Goal: Task Accomplishment & Management: Manage account settings

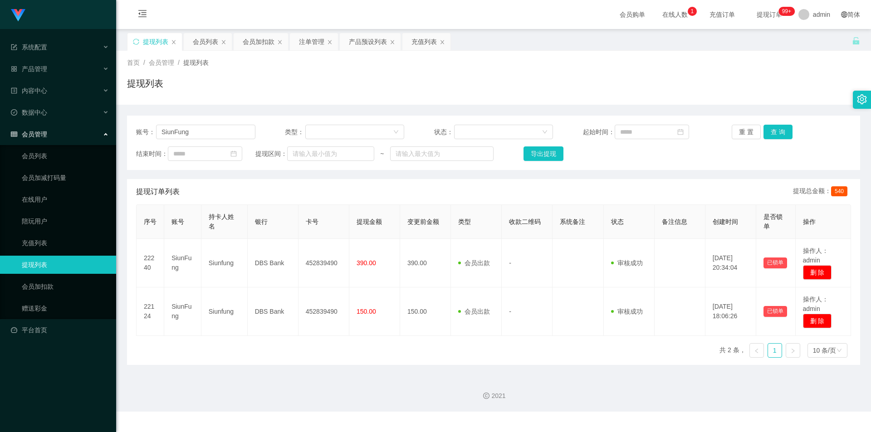
click at [443, 43] on icon "图标: close" at bounding box center [441, 41] width 5 height 5
click at [416, 73] on div "首页 / 会员管理 / 提现列表 / 提现列表" at bounding box center [493, 77] width 733 height 39
drag, startPoint x: 219, startPoint y: 126, endPoint x: 0, endPoint y: 120, distance: 218.6
click at [0, 121] on section "系统配置 产品管理 产品列表 产品预设列表 开奖记录 注单管理 即时注单 内容中心 站内信 公告列表 活动列表 数据中心 员工统计 团队统计 会员管理 会员列…" at bounding box center [435, 206] width 871 height 412
click at [283, 92] on div "提现列表" at bounding box center [493, 87] width 733 height 21
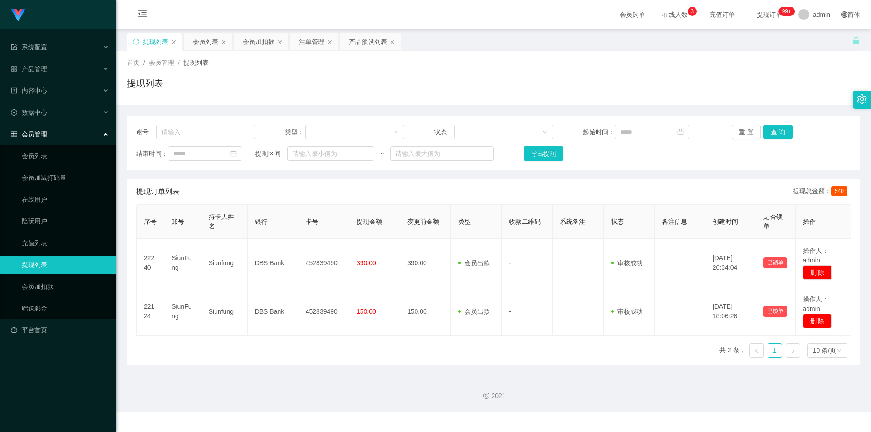
click at [309, 100] on div "首页 / 会员管理 / 提现列表 / 提现列表" at bounding box center [493, 78] width 754 height 54
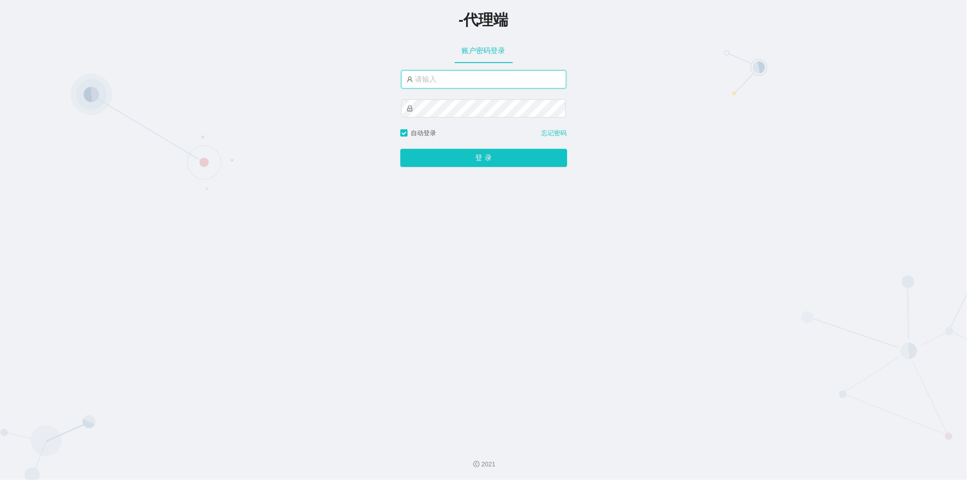
type input "admin"
click at [452, 153] on button "登 录" at bounding box center [483, 158] width 167 height 18
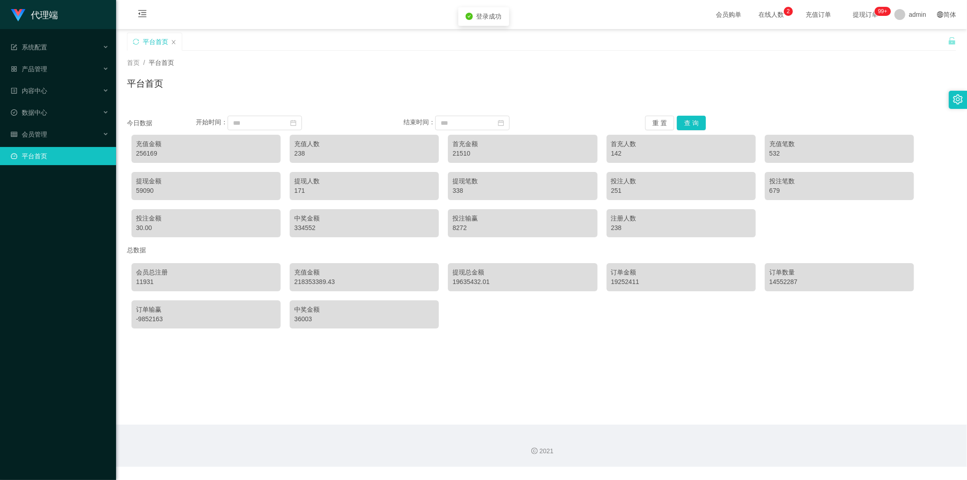
click at [303, 49] on div "平台首页" at bounding box center [537, 48] width 821 height 31
click at [45, 49] on span "系统配置" at bounding box center [29, 47] width 36 height 7
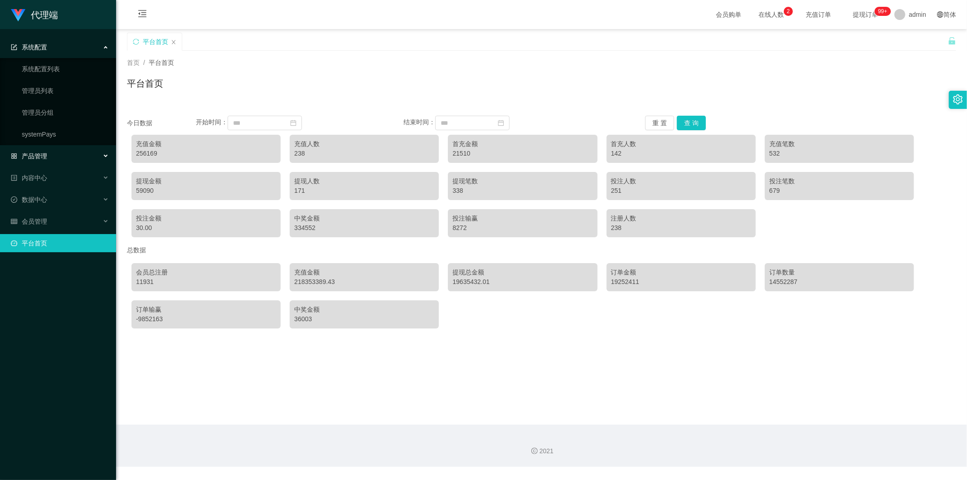
click at [51, 150] on div "产品管理" at bounding box center [58, 156] width 116 height 18
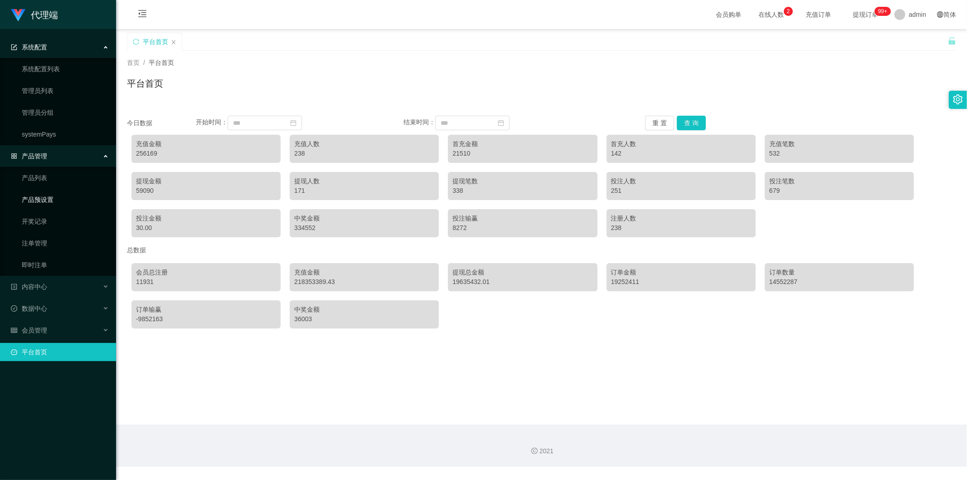
click at [51, 198] on link "产品预设置" at bounding box center [65, 199] width 87 height 18
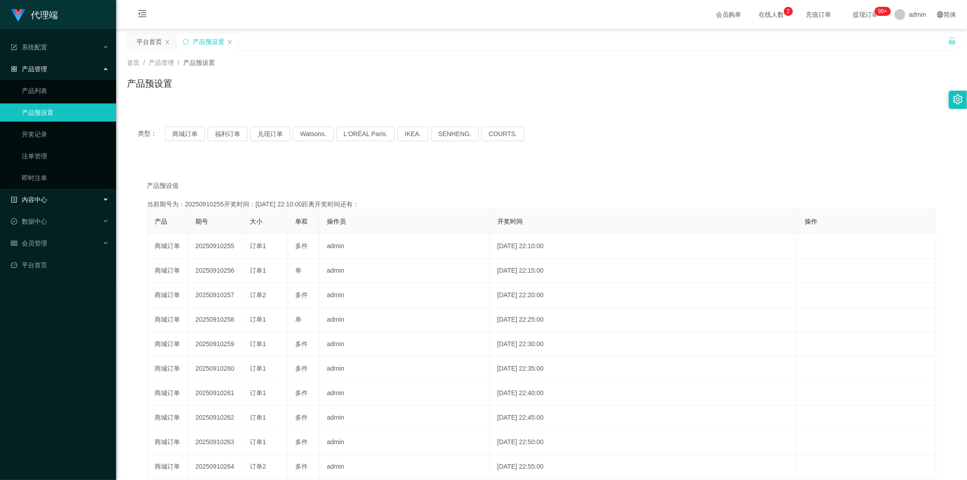
click at [50, 194] on div "内容中心" at bounding box center [58, 199] width 116 height 18
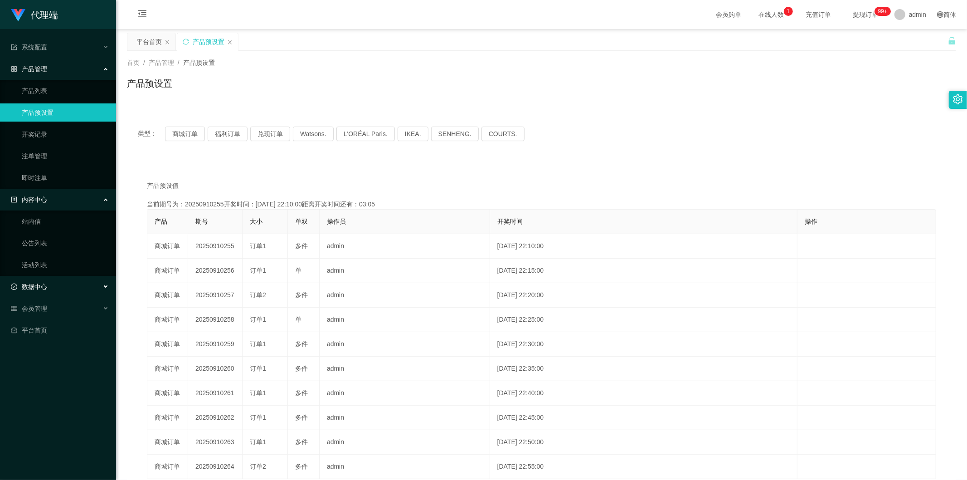
click at [51, 292] on div "数据中心" at bounding box center [58, 286] width 116 height 18
click at [53, 350] on div "会员管理" at bounding box center [58, 352] width 116 height 18
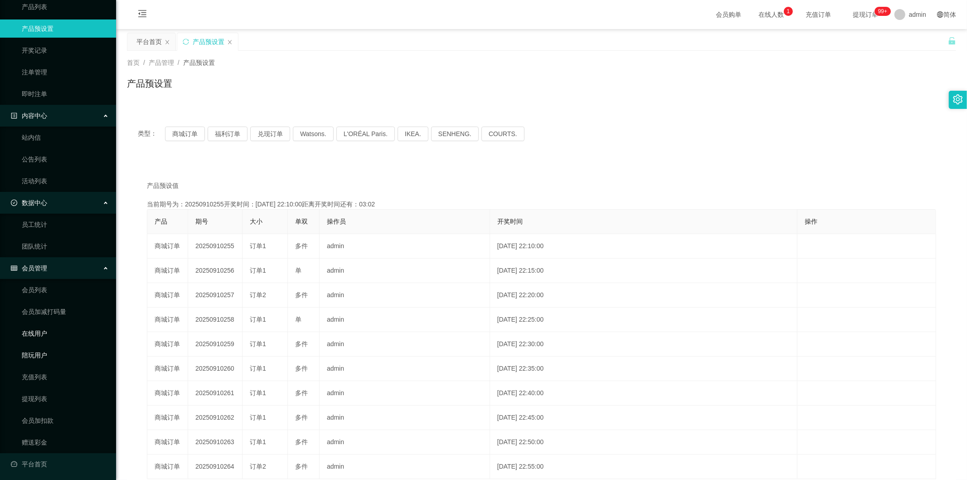
scroll to position [85, 0]
click at [39, 422] on link "会员加扣款" at bounding box center [65, 419] width 87 height 18
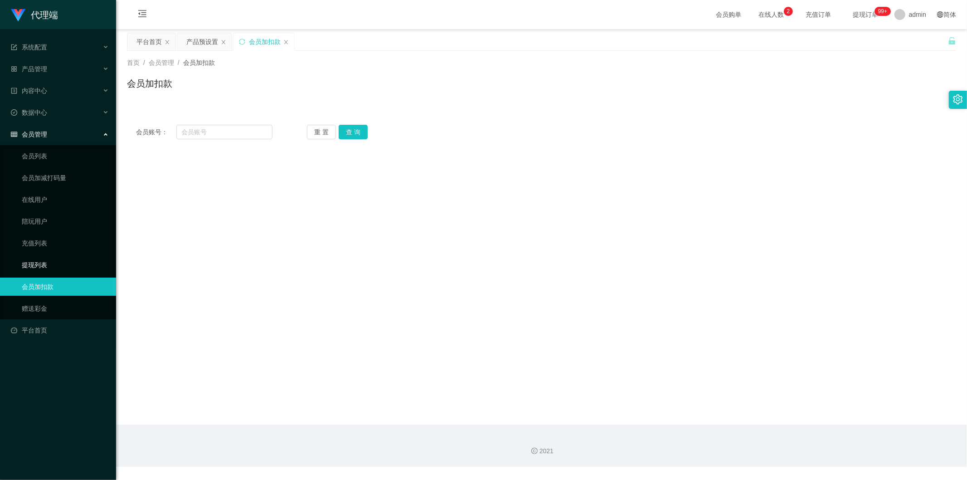
click at [43, 261] on link "提现列表" at bounding box center [65, 265] width 87 height 18
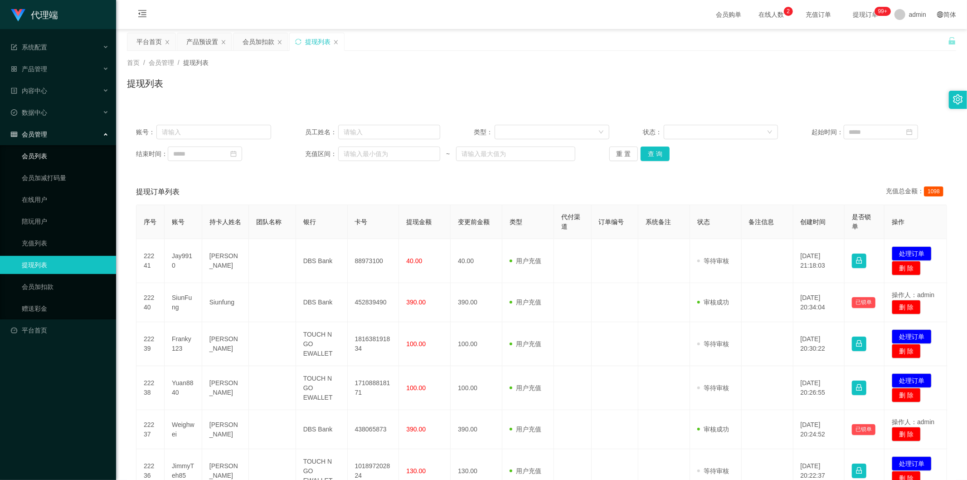
click at [41, 156] on link "会员列表" at bounding box center [65, 156] width 87 height 18
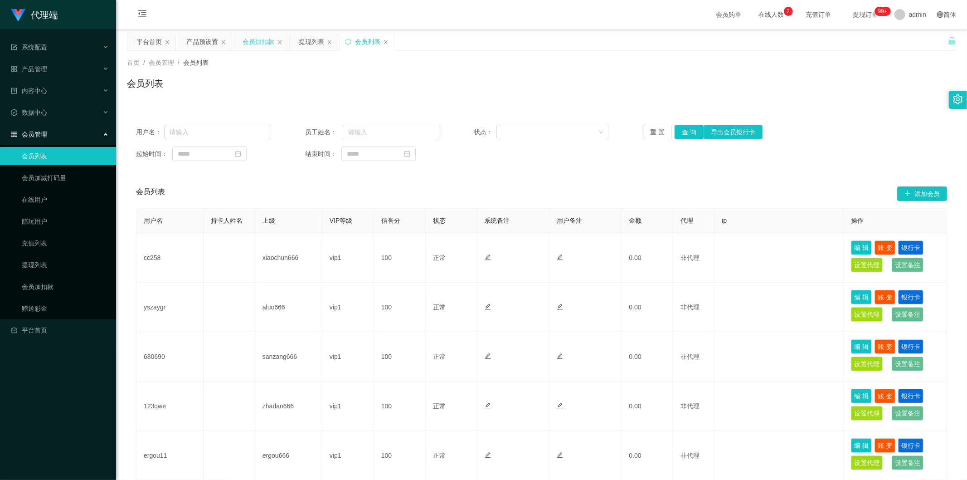
drag, startPoint x: 361, startPoint y: 39, endPoint x: 273, endPoint y: 41, distance: 88.0
click at [274, 40] on div "平台首页 产品预设置 会员加扣款 提现列表 会员列表" at bounding box center [261, 48] width 268 height 31
click at [225, 41] on icon "图标: close" at bounding box center [223, 41] width 5 height 5
click at [225, 41] on div "提现列表" at bounding box center [201, 41] width 48 height 17
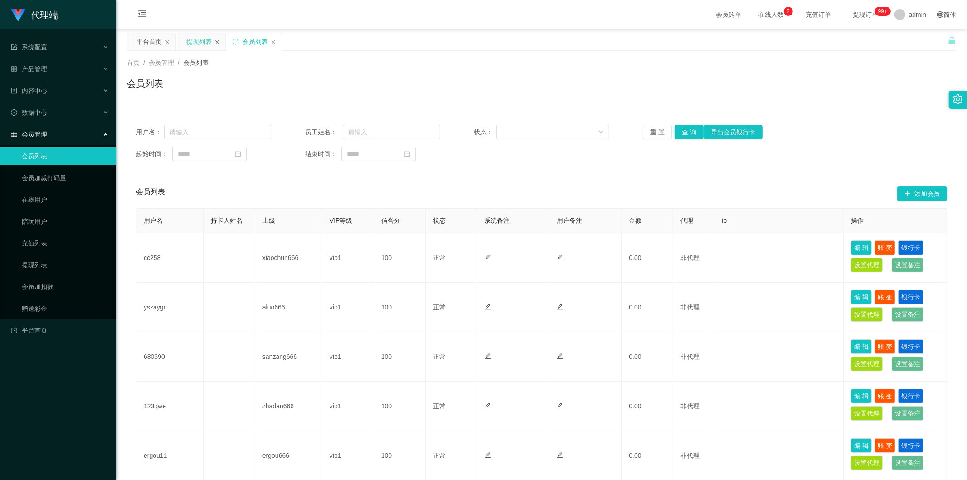
click at [219, 42] on icon "图标: close" at bounding box center [216, 41] width 5 height 5
click at [219, 42] on div "会员列表" at bounding box center [204, 41] width 54 height 17
click at [166, 43] on icon "图标: close" at bounding box center [167, 42] width 4 height 4
click at [54, 286] on link "会员加扣款" at bounding box center [65, 286] width 87 height 18
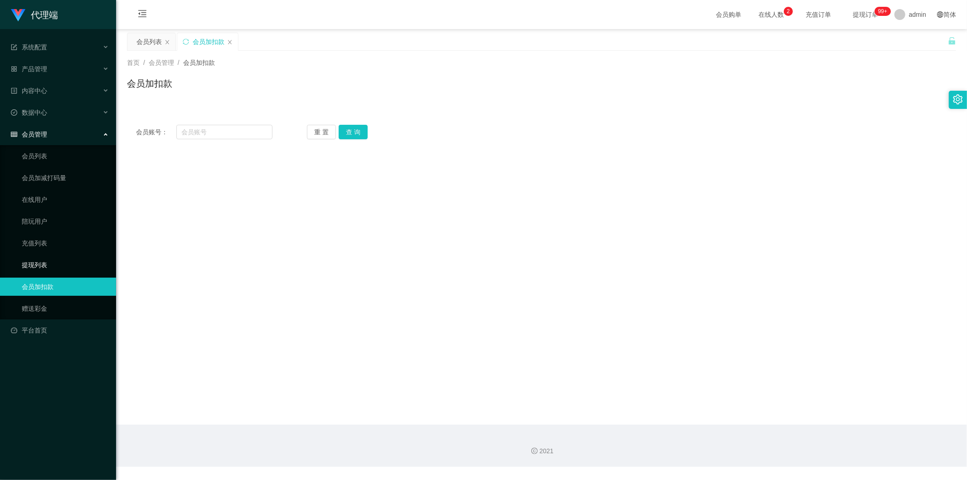
click at [47, 263] on link "提现列表" at bounding box center [65, 265] width 87 height 18
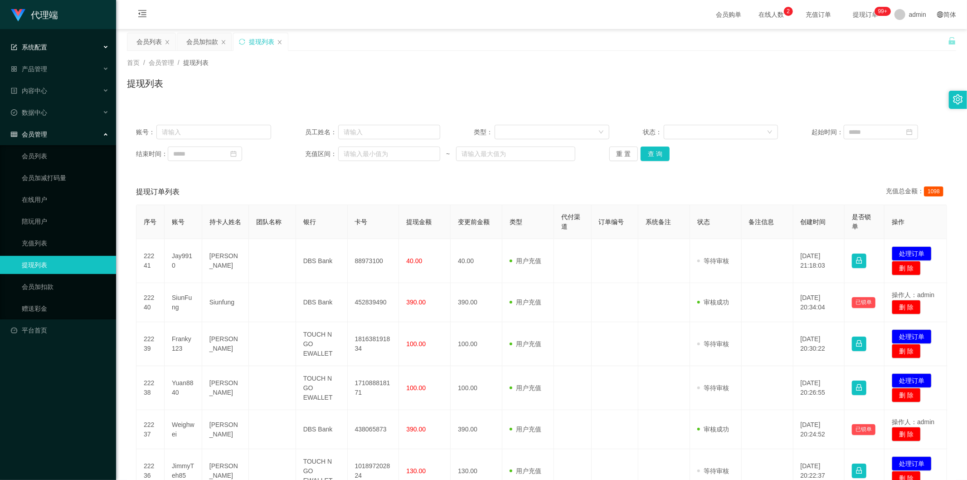
click at [60, 46] on div "系统配置" at bounding box center [58, 47] width 116 height 18
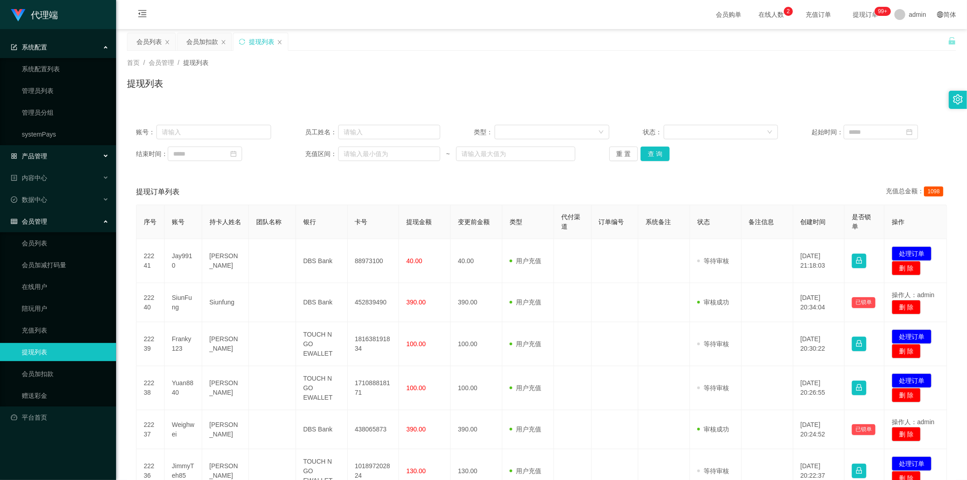
click at [50, 156] on div "产品管理" at bounding box center [58, 156] width 116 height 18
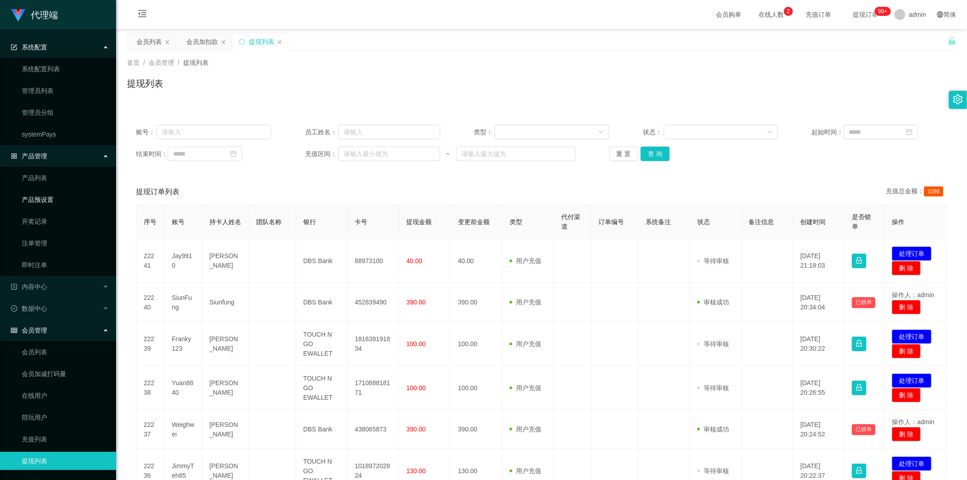
click at [47, 198] on link "产品预设置" at bounding box center [65, 199] width 87 height 18
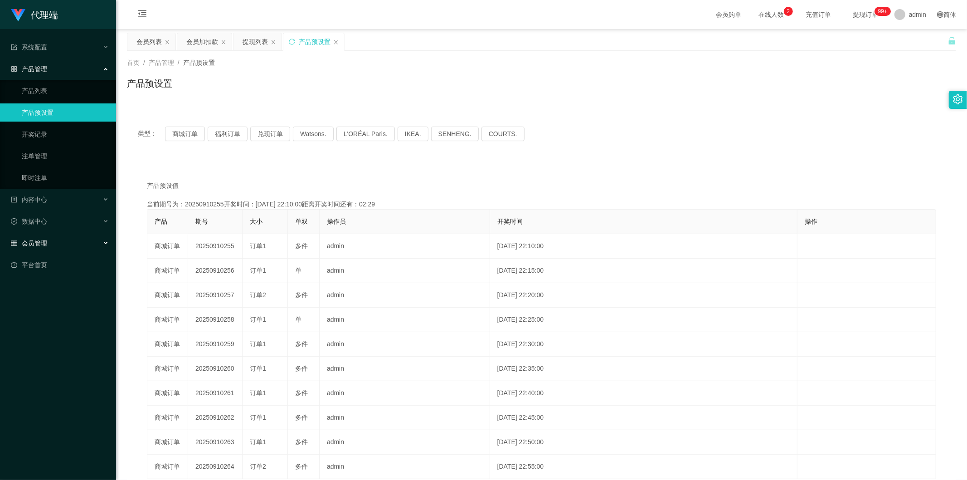
click at [49, 243] on div "会员管理" at bounding box center [58, 243] width 116 height 18
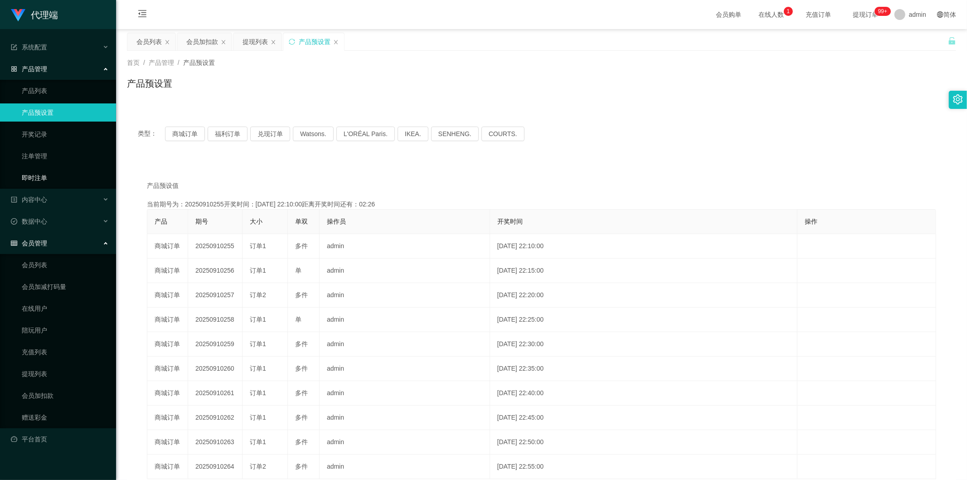
click at [50, 176] on link "即时注单" at bounding box center [65, 178] width 87 height 18
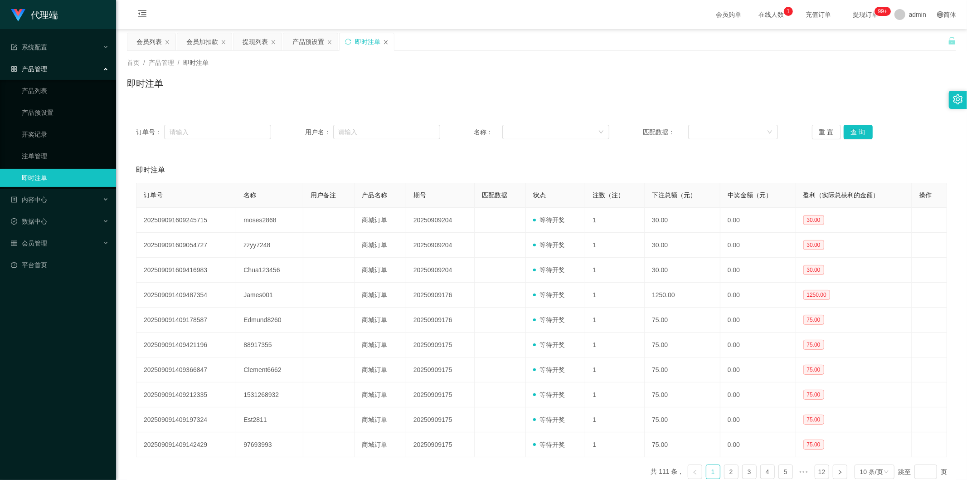
click at [384, 43] on icon "图标: close" at bounding box center [385, 41] width 5 height 5
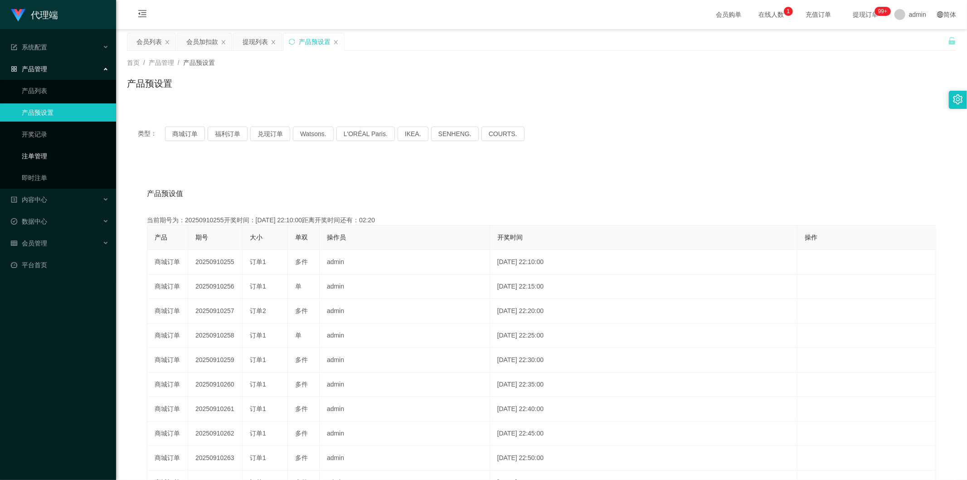
click at [58, 151] on link "注单管理" at bounding box center [65, 156] width 87 height 18
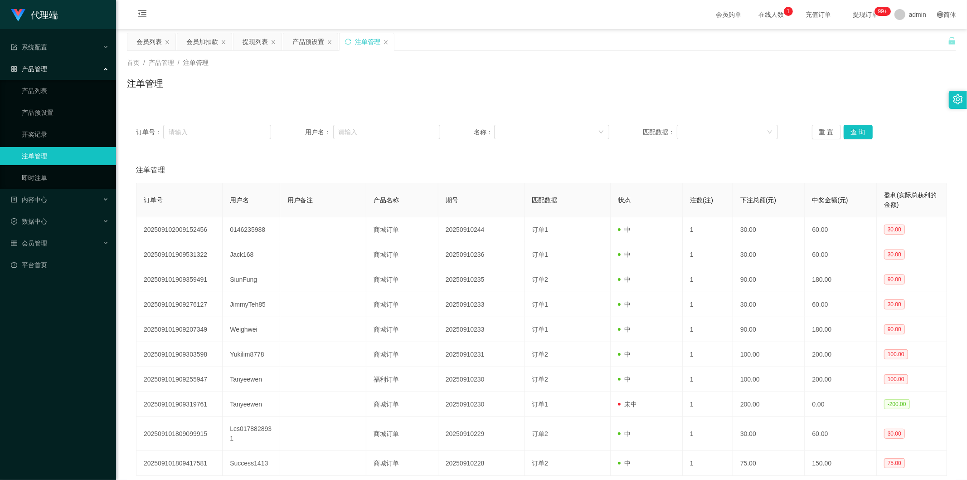
click at [350, 83] on div "注单管理" at bounding box center [541, 87] width 829 height 21
click at [195, 43] on div "会员加扣款" at bounding box center [202, 41] width 32 height 17
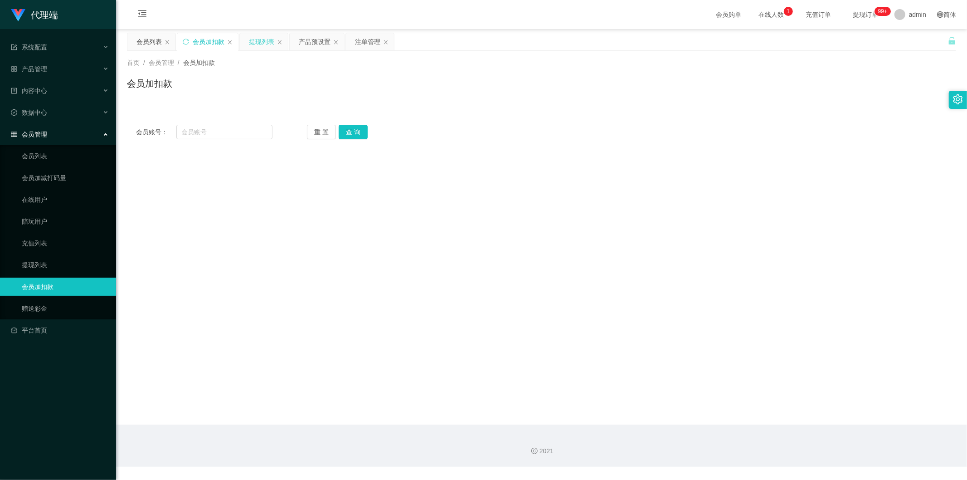
click at [258, 39] on div "提现列表" at bounding box center [261, 41] width 25 height 17
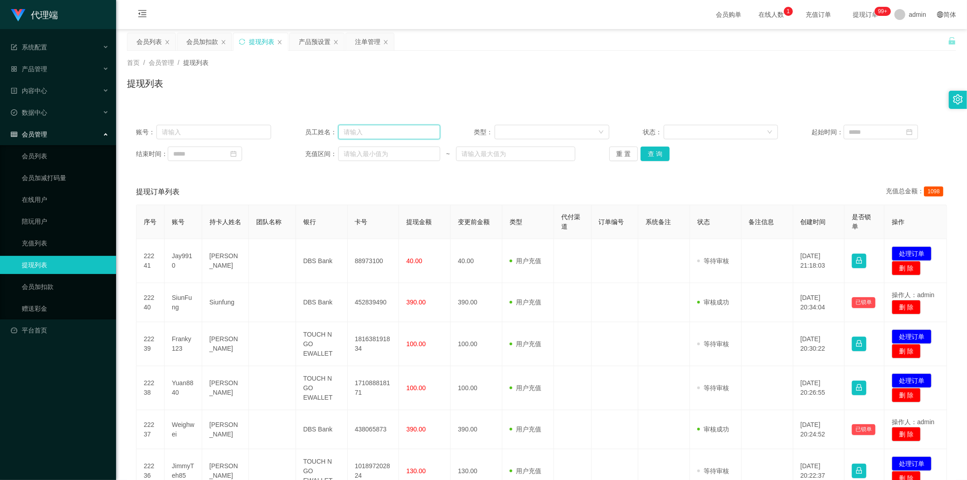
click at [370, 134] on input "text" at bounding box center [389, 132] width 102 height 15
click at [357, 170] on div "账号： 员工姓名： 类型： 状态： 起始时间： 结束时间： 充值区间： ~ 重 置 查 询" at bounding box center [541, 143] width 829 height 54
click at [383, 124] on div "账号： 员工姓名： 类型： 状态： 起始时间： 结束时间： 充值区间： ~ 重 置 查 询" at bounding box center [541, 143] width 829 height 54
click at [579, 127] on div at bounding box center [548, 132] width 97 height 14
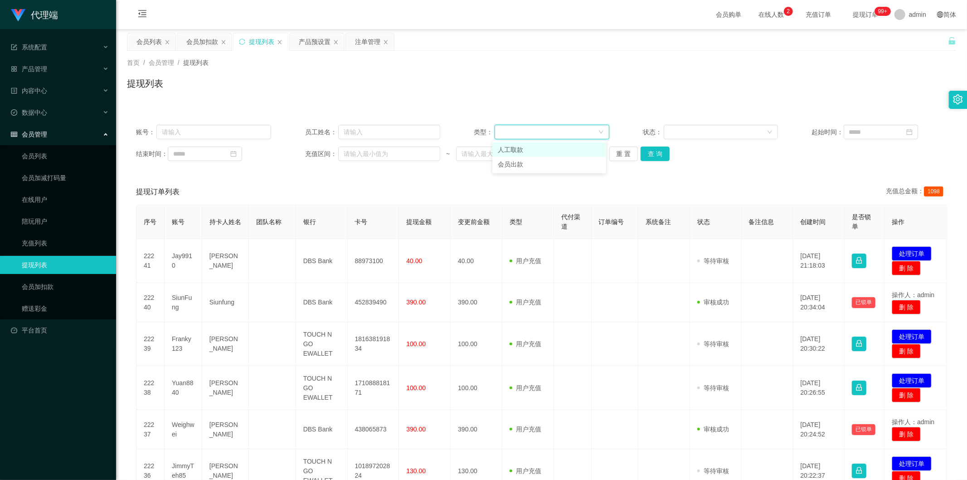
click at [388, 101] on div "首页 / 会员管理 / 提现列表 / 提现列表" at bounding box center [541, 78] width 851 height 54
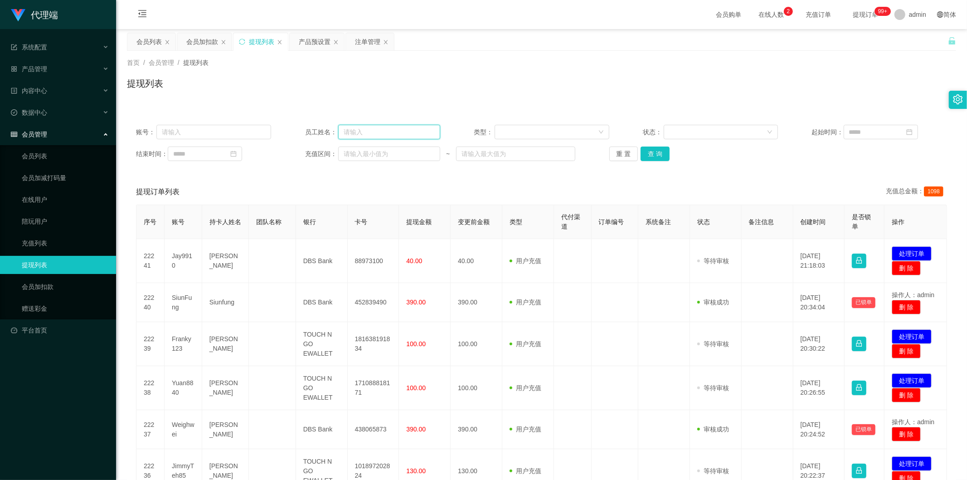
click at [383, 134] on input "text" at bounding box center [389, 132] width 102 height 15
click at [386, 133] on input "text" at bounding box center [389, 132] width 102 height 15
click at [549, 107] on div "账号： 员工姓名： 类型： 状态： 起始时间： 结束时间： 充值区间： ~ 重 置 查 询 提现订单列表 充值总金额： 1098 序号 账号 持卡人姓名 团队…" at bounding box center [541, 403] width 829 height 597
click at [443, 84] on div "提现列表" at bounding box center [541, 87] width 829 height 21
click at [359, 128] on input "text" at bounding box center [389, 132] width 102 height 15
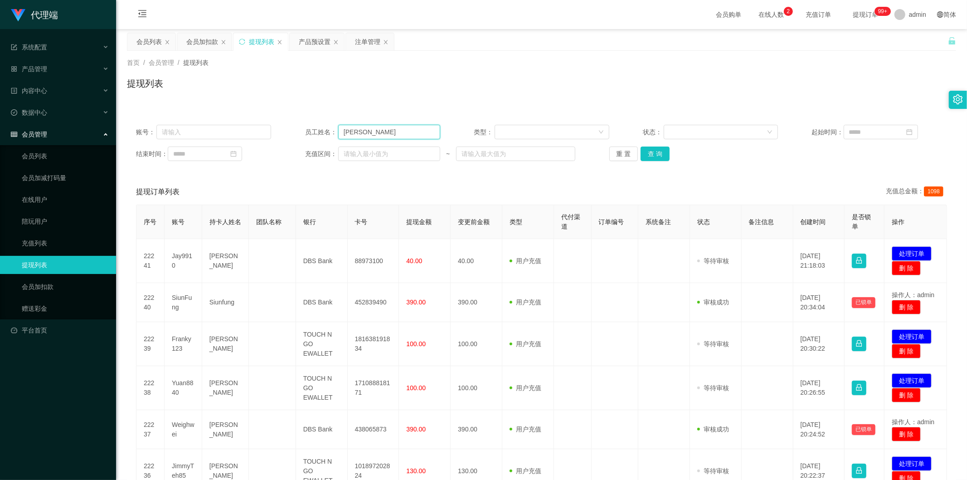
type input "阿"
type input "asan"
click at [497, 100] on div "首页 / 会员管理 / 提现列表 / 提现列表" at bounding box center [541, 78] width 851 height 54
click at [151, 44] on div "会员列表" at bounding box center [148, 41] width 25 height 17
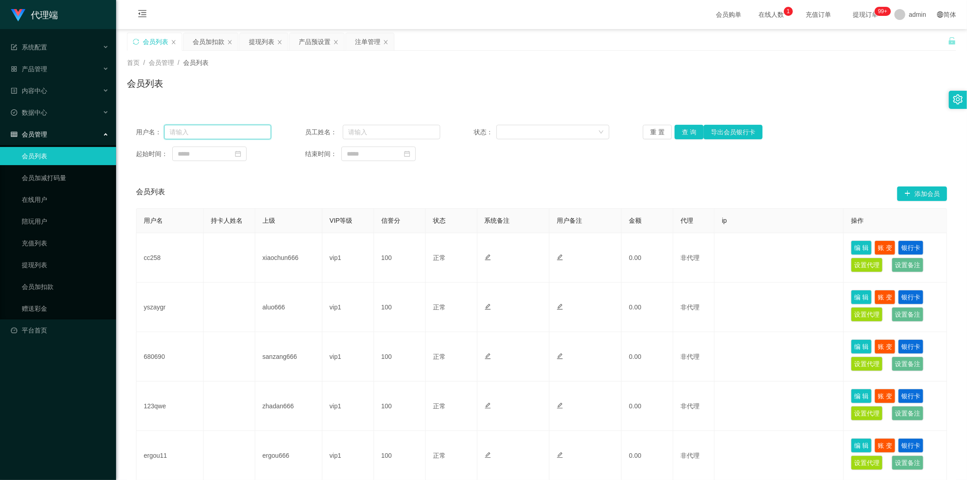
click at [245, 130] on input "text" at bounding box center [217, 132] width 107 height 15
paste input "SiunFung"
type input "SiunFung"
click at [683, 131] on button "查 询" at bounding box center [689, 132] width 29 height 15
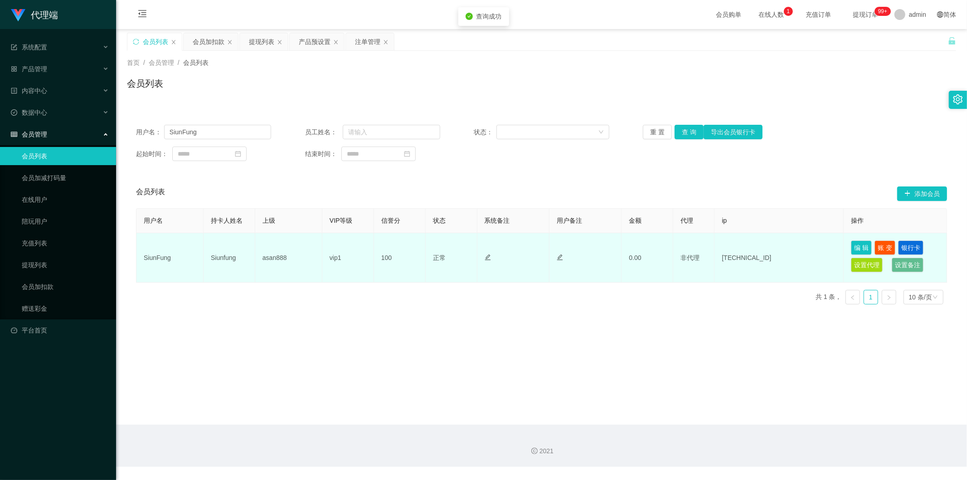
click at [272, 256] on td "asan888" at bounding box center [288, 257] width 67 height 49
copy td "asan888"
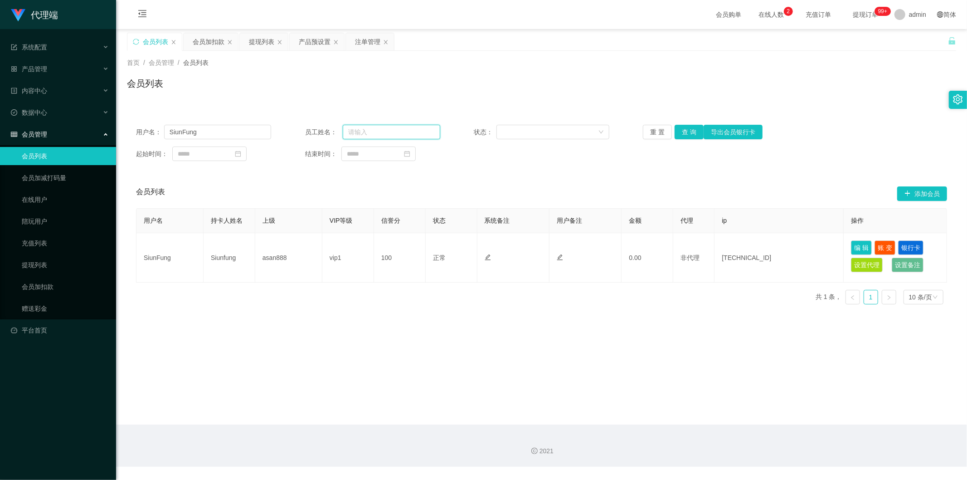
click at [381, 130] on input "text" at bounding box center [391, 132] width 97 height 15
type input "ayang888"
click at [690, 131] on button "查 询" at bounding box center [689, 132] width 29 height 15
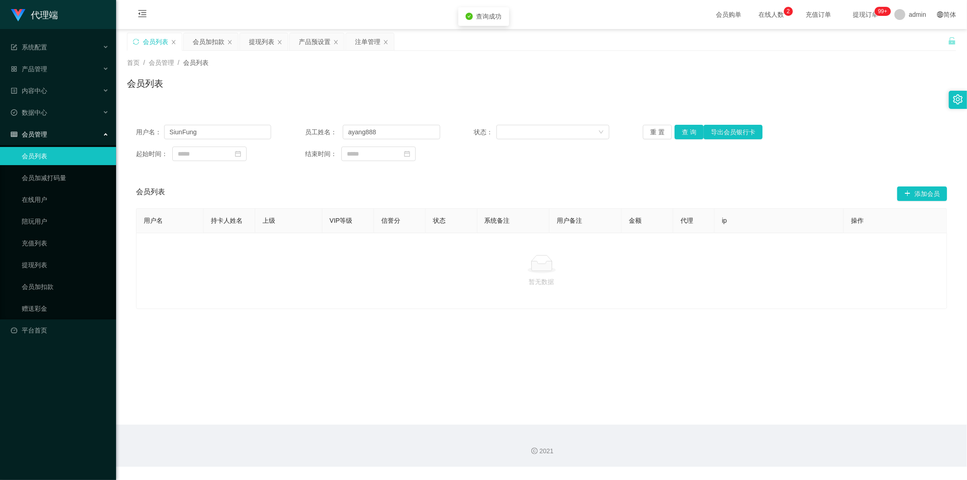
click at [628, 106] on div "用户名： SiunFung 员工姓名： ayang888 状态： 重 置 查 询 导出会员银行卡 起始时间： 结束时间： 会员列表 添加会员 用户名 持卡人姓…" at bounding box center [541, 207] width 829 height 204
click at [258, 42] on div "提现列表" at bounding box center [261, 41] width 25 height 17
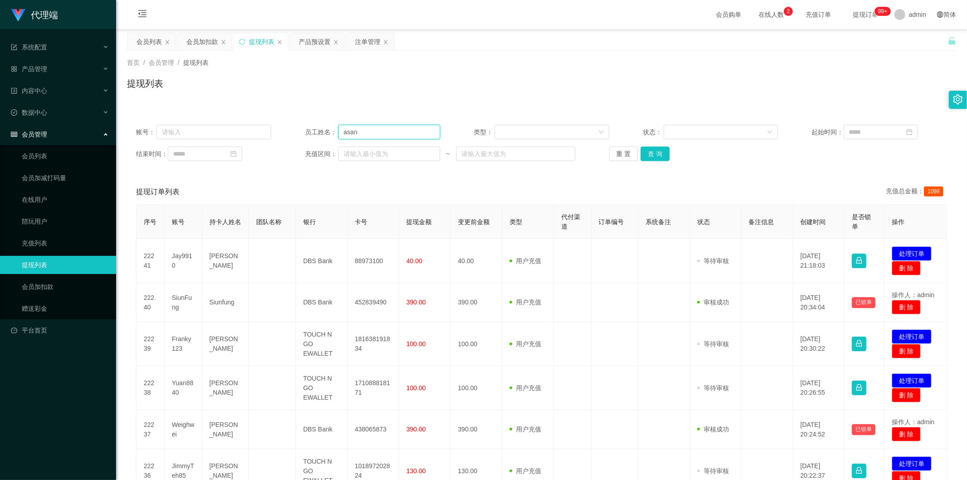
drag, startPoint x: 370, startPoint y: 131, endPoint x: 270, endPoint y: 120, distance: 100.9
click at [270, 120] on div "账号： 员工姓名： asan 类型： 状态： 起始时间： 结束时间： 充值区间： ~ 重 置 查 询" at bounding box center [541, 143] width 829 height 54
type input "ayang888"
click at [651, 151] on button "查 询" at bounding box center [655, 153] width 29 height 15
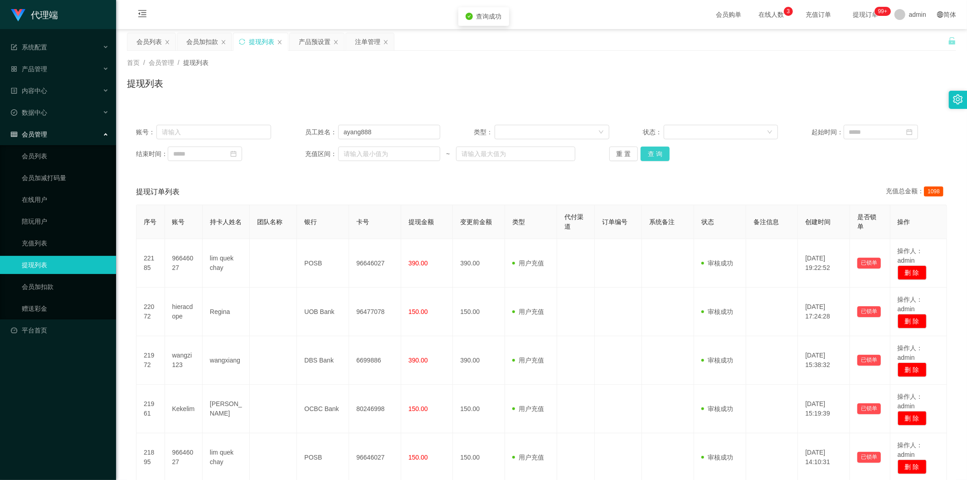
click at [652, 151] on button "查 询" at bounding box center [655, 153] width 29 height 15
click at [550, 96] on div "提现列表" at bounding box center [541, 87] width 829 height 21
click at [280, 84] on div "提现列表" at bounding box center [541, 87] width 829 height 21
click at [199, 42] on div "会员加扣款" at bounding box center [202, 41] width 32 height 17
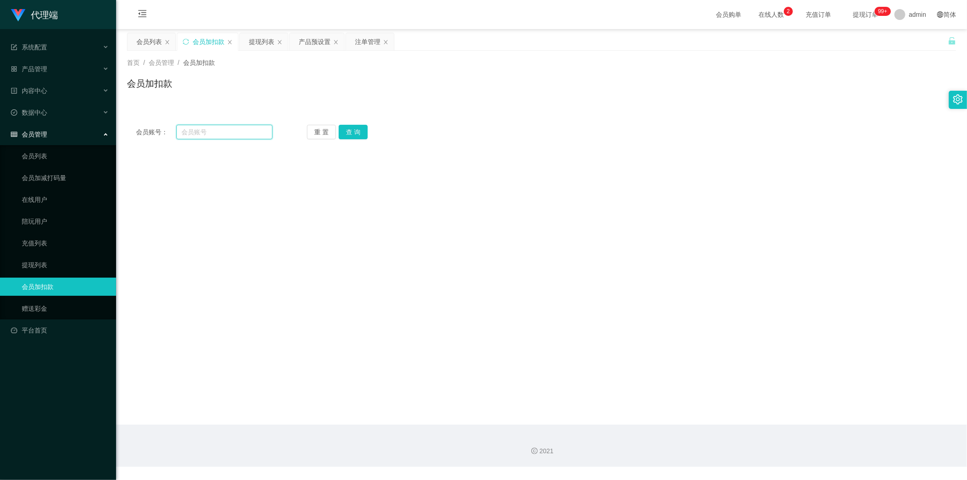
click at [227, 132] on input "text" at bounding box center [224, 132] width 97 height 15
type input "asan888"
click at [355, 137] on button "查 询" at bounding box center [353, 132] width 29 height 15
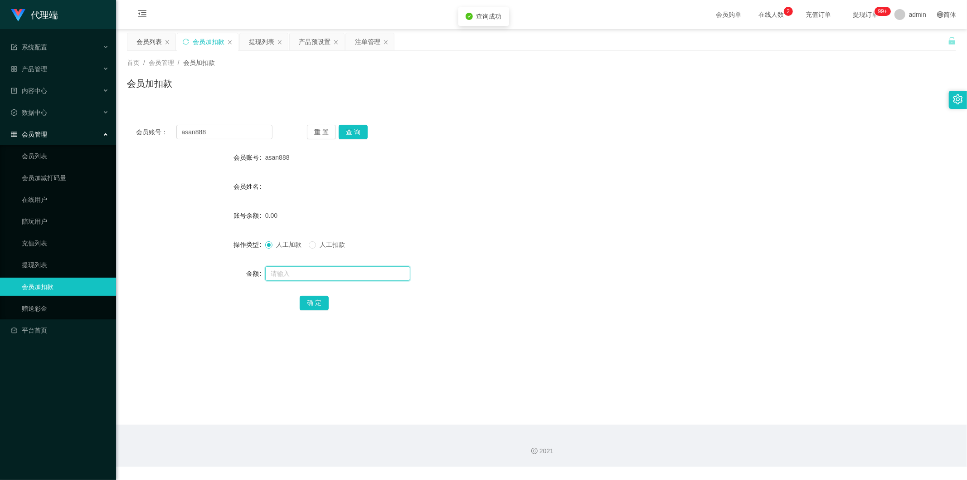
click at [292, 275] on input "text" at bounding box center [337, 273] width 145 height 15
click at [411, 203] on form "会员账号 asan888 会员姓名 账号余额 0.00 操作类型 人工加款 人工扣款 金额 确 定" at bounding box center [541, 229] width 829 height 163
click at [259, 44] on div "提现列表" at bounding box center [261, 41] width 25 height 17
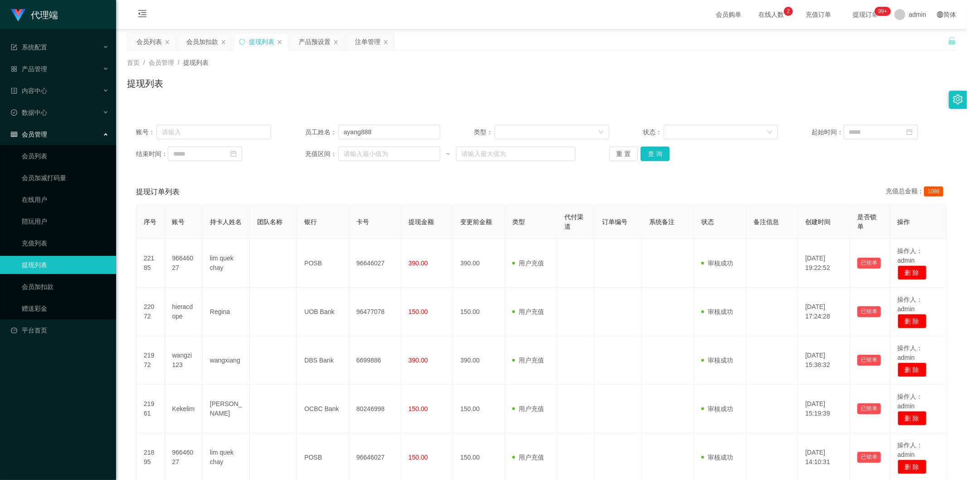
click at [241, 82] on div "提现列表" at bounding box center [541, 87] width 829 height 21
click at [267, 77] on div "提现列表" at bounding box center [541, 87] width 829 height 21
click at [195, 42] on div "会员加扣款" at bounding box center [202, 41] width 32 height 17
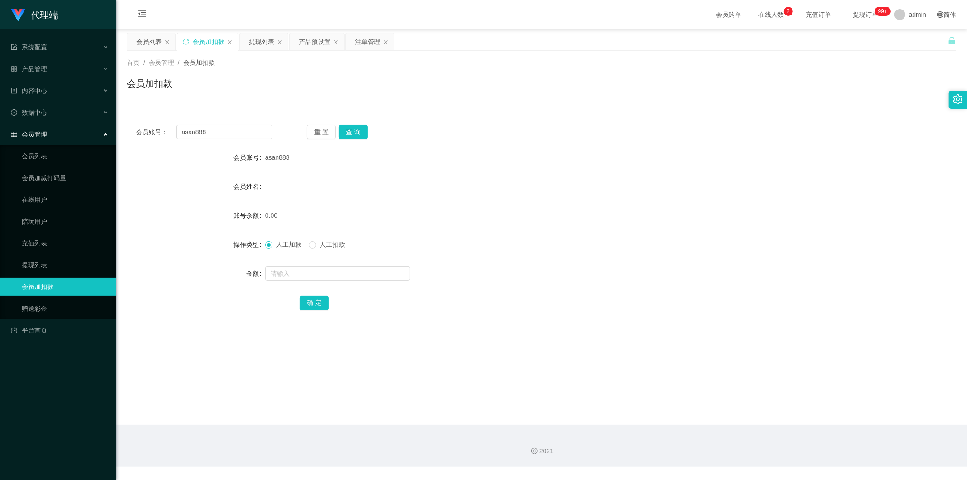
click at [277, 69] on div "首页 / 会员管理 / 会员加扣款 / 会员加扣款" at bounding box center [541, 77] width 829 height 39
click at [496, 88] on div "会员加扣款" at bounding box center [541, 87] width 829 height 21
click at [0, 109] on section "代理端 系统配置 系统配置列表 管理员列表 管理员分组 systemPays 产品管理 产品列表 产品预设置 开奖记录 注单管理 即时注单 内容中心 站内信 …" at bounding box center [483, 233] width 967 height 467
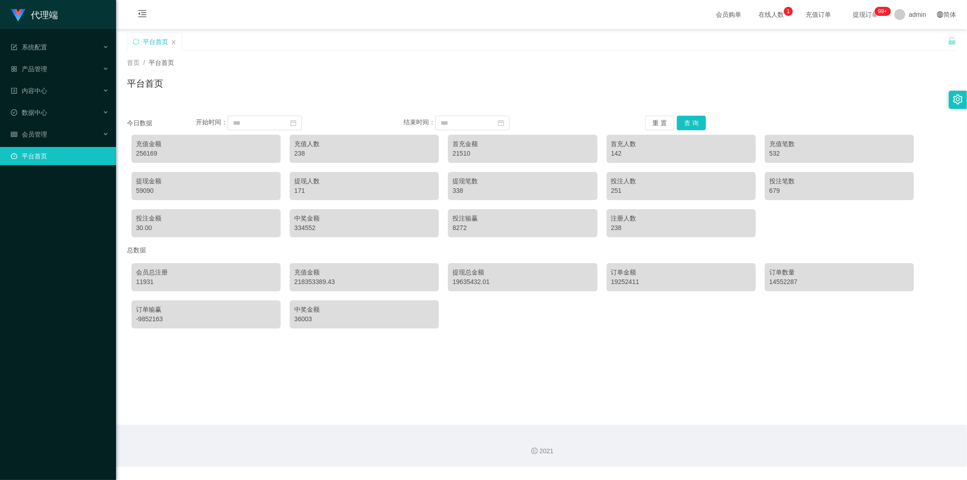
drag, startPoint x: 0, startPoint y: 0, endPoint x: 304, endPoint y: 83, distance: 315.5
click at [304, 83] on div "平台首页" at bounding box center [541, 87] width 829 height 21
click at [53, 134] on div "会员管理" at bounding box center [58, 134] width 116 height 18
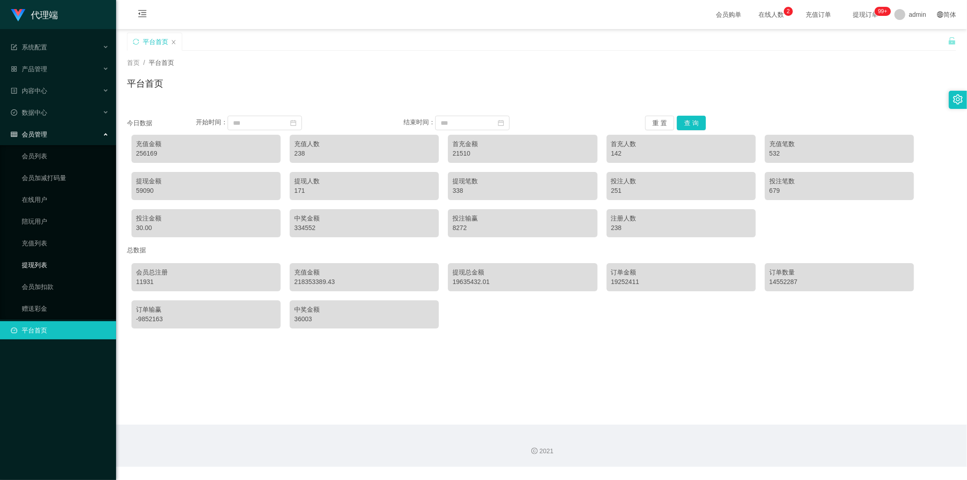
click at [59, 263] on link "提现列表" at bounding box center [65, 265] width 87 height 18
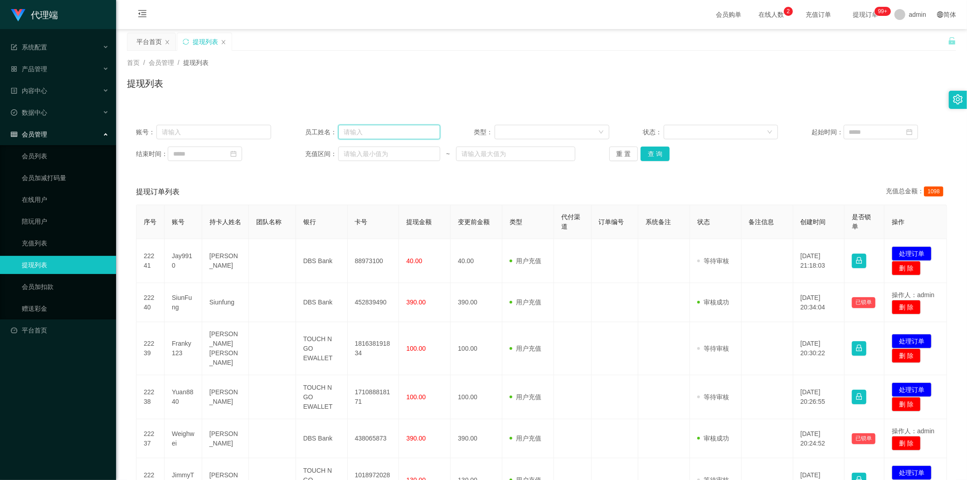
click at [355, 133] on input "text" at bounding box center [389, 132] width 102 height 15
click at [656, 155] on button "查 询" at bounding box center [655, 153] width 29 height 15
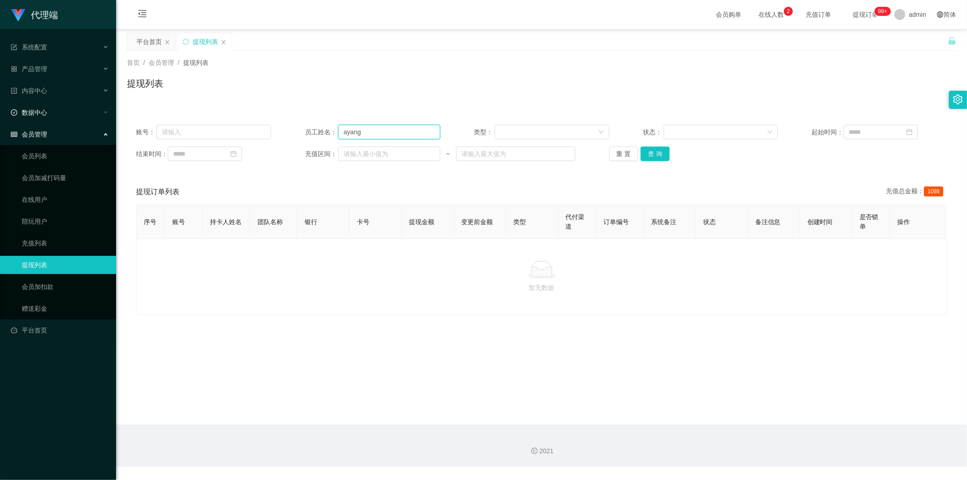
paste input "san888"
drag, startPoint x: 375, startPoint y: 135, endPoint x: 5, endPoint y: 119, distance: 370.3
click at [5, 119] on section "代理端 系统配置 产品管理 内容中心 数据中心 会员管理 会员列表 会员加减打码量 在线用户 陪玩用户 充值列表 提现列表 会员加扣款 赠送彩金 平台首页 保…" at bounding box center [483, 233] width 967 height 467
type input "asan888"
click at [651, 152] on button "查 询" at bounding box center [655, 153] width 29 height 15
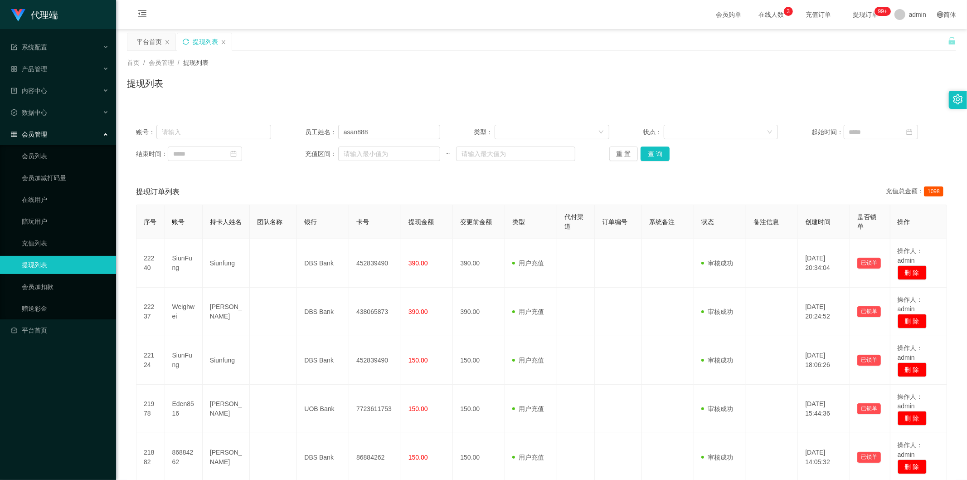
click at [187, 43] on icon "图标: sync" at bounding box center [186, 42] width 6 height 6
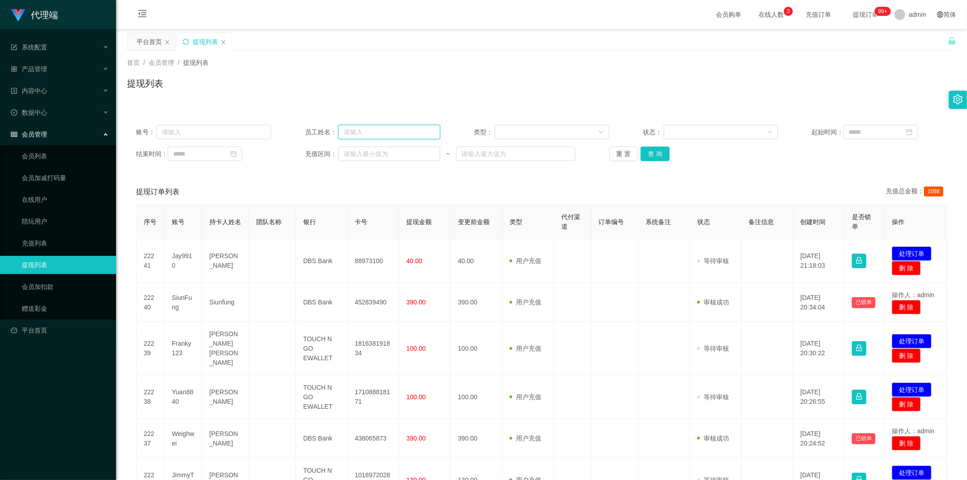
click at [370, 133] on input "text" at bounding box center [389, 132] width 102 height 15
click at [661, 155] on button "查 询" at bounding box center [655, 153] width 29 height 15
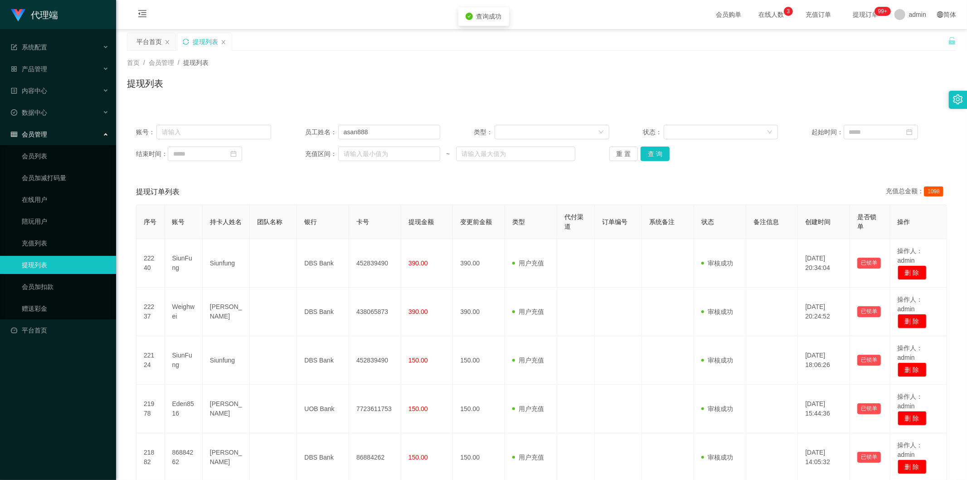
click at [739, 98] on div "首页 / 会员管理 / 提现列表 / 提现列表" at bounding box center [541, 78] width 851 height 54
click at [818, 84] on div "提现列表" at bounding box center [541, 87] width 829 height 21
click at [351, 59] on div "首页 / 会员管理 / 提现列表 /" at bounding box center [541, 63] width 829 height 10
click at [169, 43] on icon "图标: close" at bounding box center [167, 41] width 5 height 5
drag, startPoint x: 371, startPoint y: 129, endPoint x: 178, endPoint y: 121, distance: 193.3
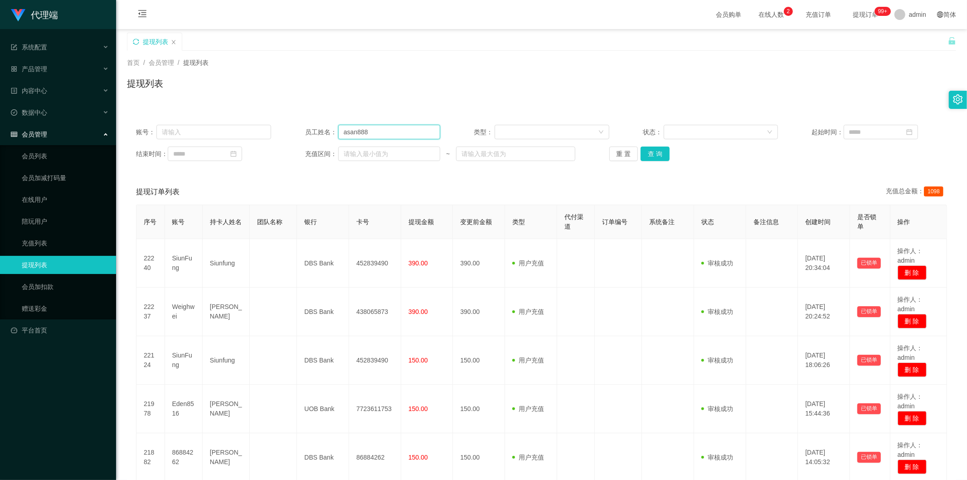
click at [175, 125] on div "账号： 员工姓名： asan888 类型： 状态： 起始时间：" at bounding box center [541, 132] width 811 height 15
type input "ayang888"
click at [653, 154] on button "查 询" at bounding box center [655, 153] width 29 height 15
click at [481, 98] on div "首页 / 会员管理 / 提现列表 / 提现列表" at bounding box center [541, 78] width 851 height 54
drag, startPoint x: 165, startPoint y: 17, endPoint x: 388, endPoint y: 73, distance: 229.7
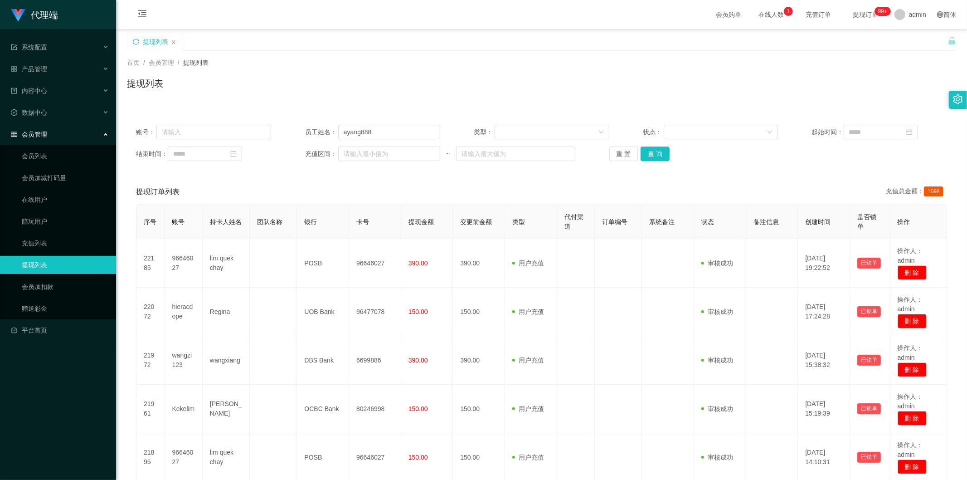
click at [388, 73] on div "首页 / 会员管理 / 提现列表 / 提现列表" at bounding box center [541, 77] width 829 height 39
click at [450, 66] on div "首页 / 会员管理 / 提现列表 /" at bounding box center [541, 63] width 829 height 10
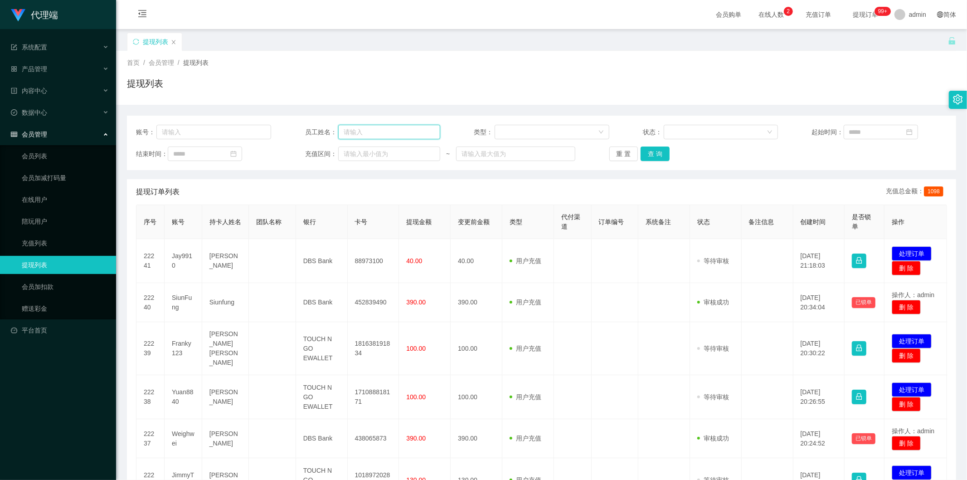
click at [363, 131] on input "text" at bounding box center [389, 132] width 102 height 15
type input "asan888"
click at [656, 152] on button "查 询" at bounding box center [655, 153] width 29 height 15
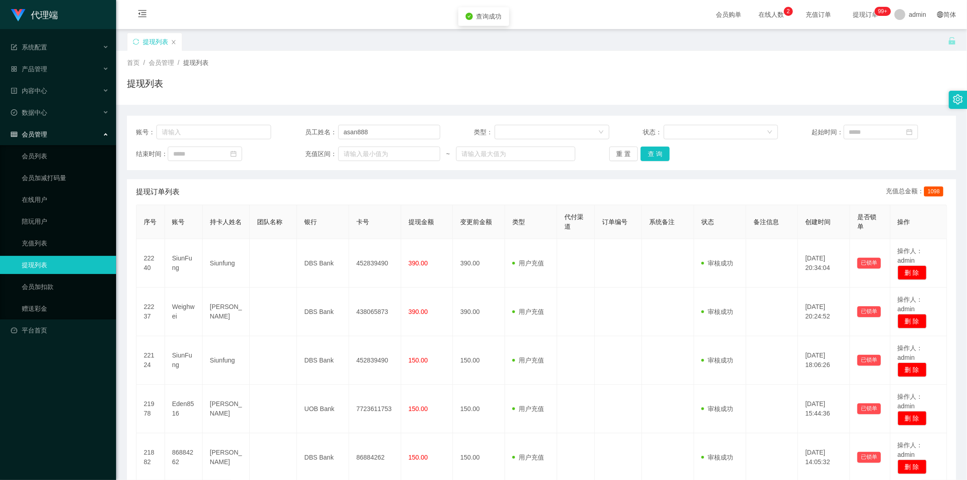
click at [550, 84] on div "提现列表" at bounding box center [541, 87] width 829 height 21
click at [378, 86] on div "提现列表" at bounding box center [541, 87] width 829 height 21
